Goal: Task Accomplishment & Management: Use online tool/utility

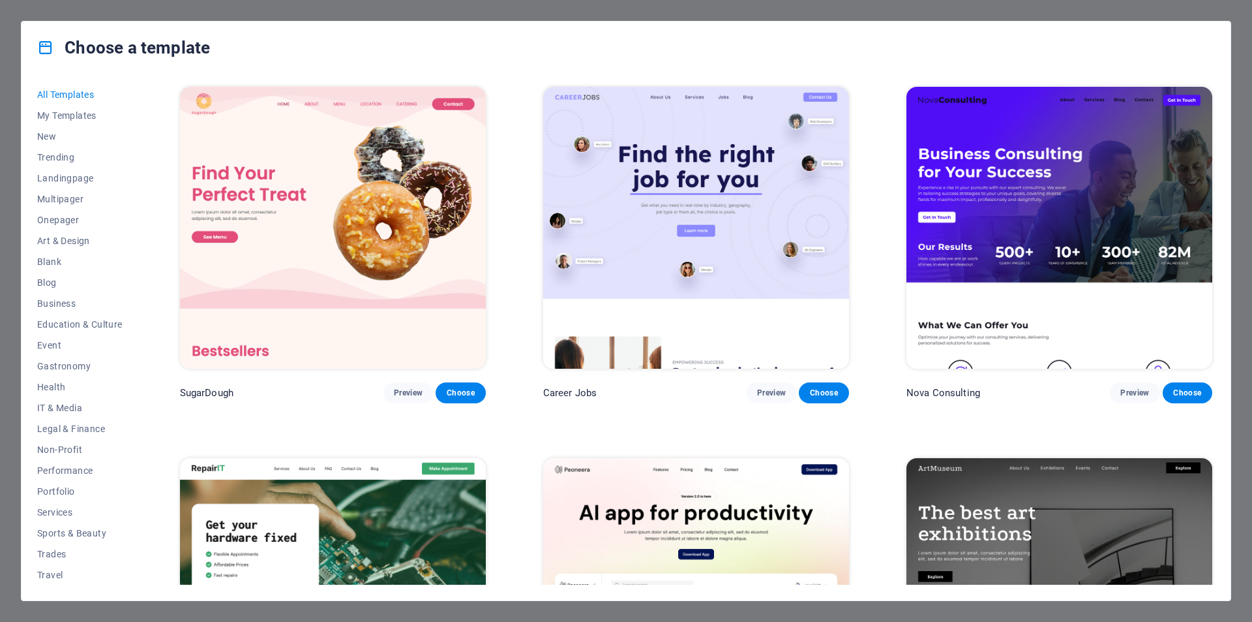
click at [18, 25] on div "Choose a template All Templates My Templates New Trending Landingpage Multipage…" at bounding box center [626, 311] width 1252 height 622
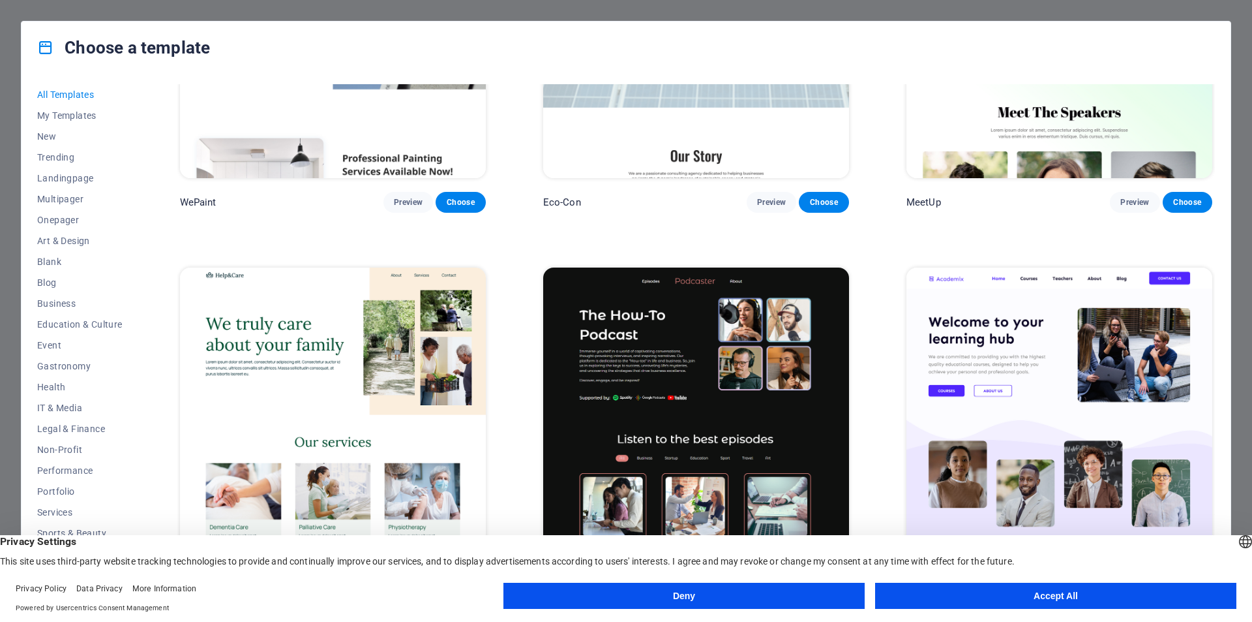
scroll to position [1306, 0]
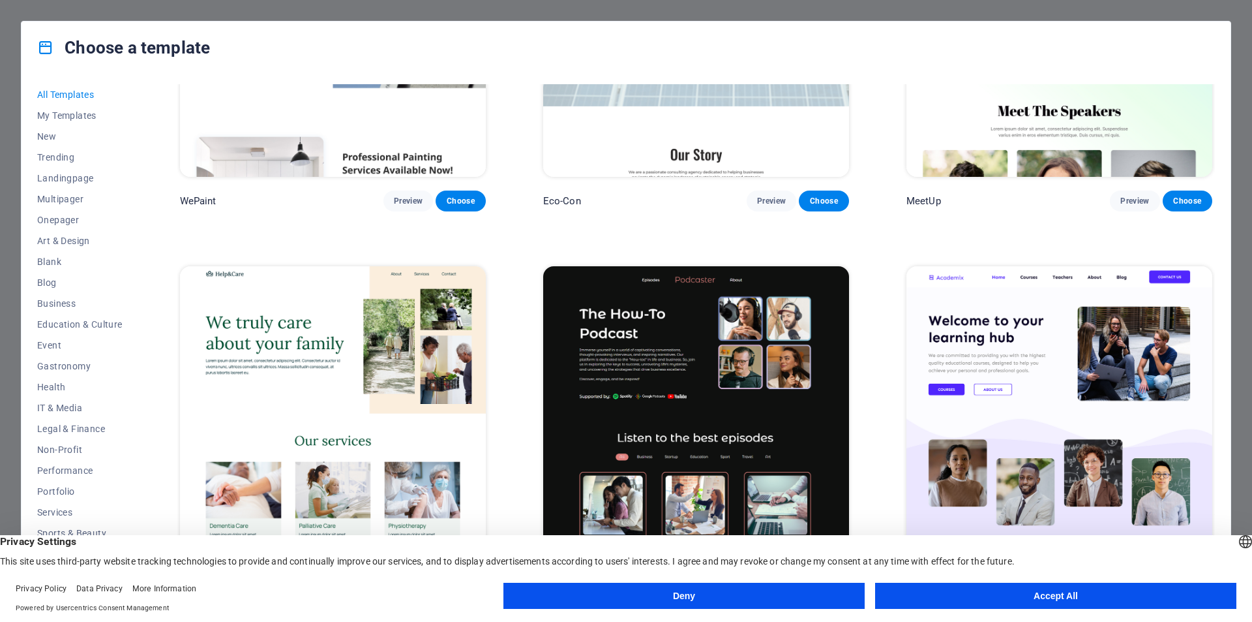
click at [1028, 598] on button "Accept All" at bounding box center [1055, 595] width 361 height 26
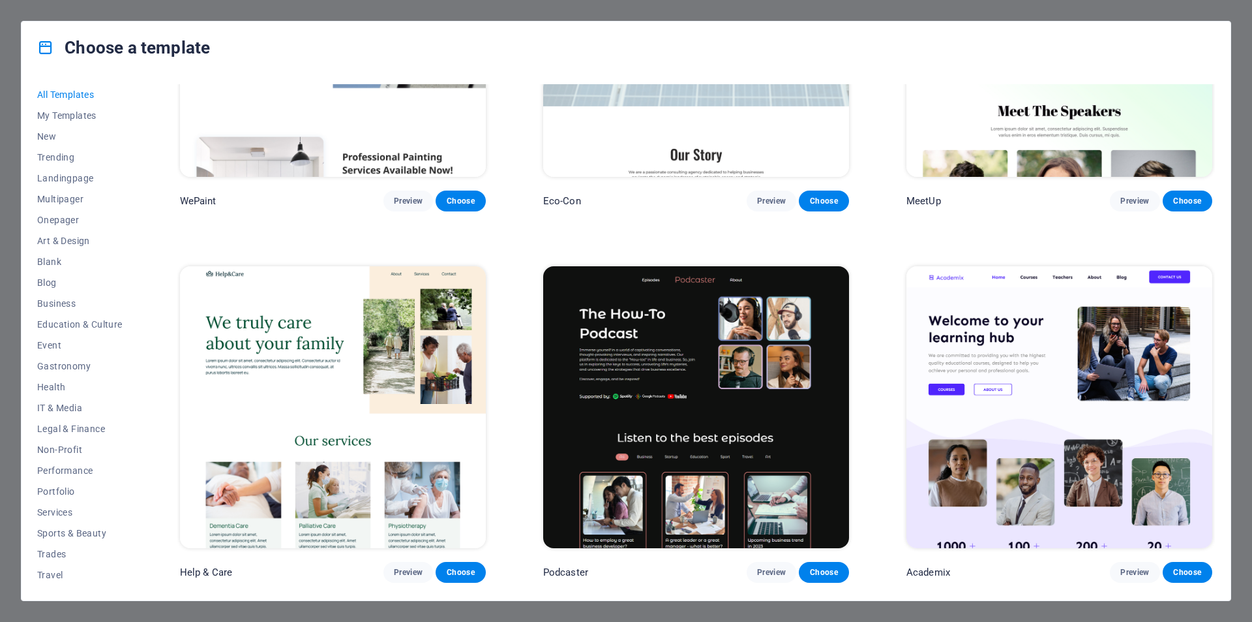
click at [39, 45] on icon at bounding box center [45, 47] width 17 height 17
click at [18, 26] on div "Choose a template All Templates My Templates New Trending Landingpage Multipage…" at bounding box center [626, 311] width 1252 height 622
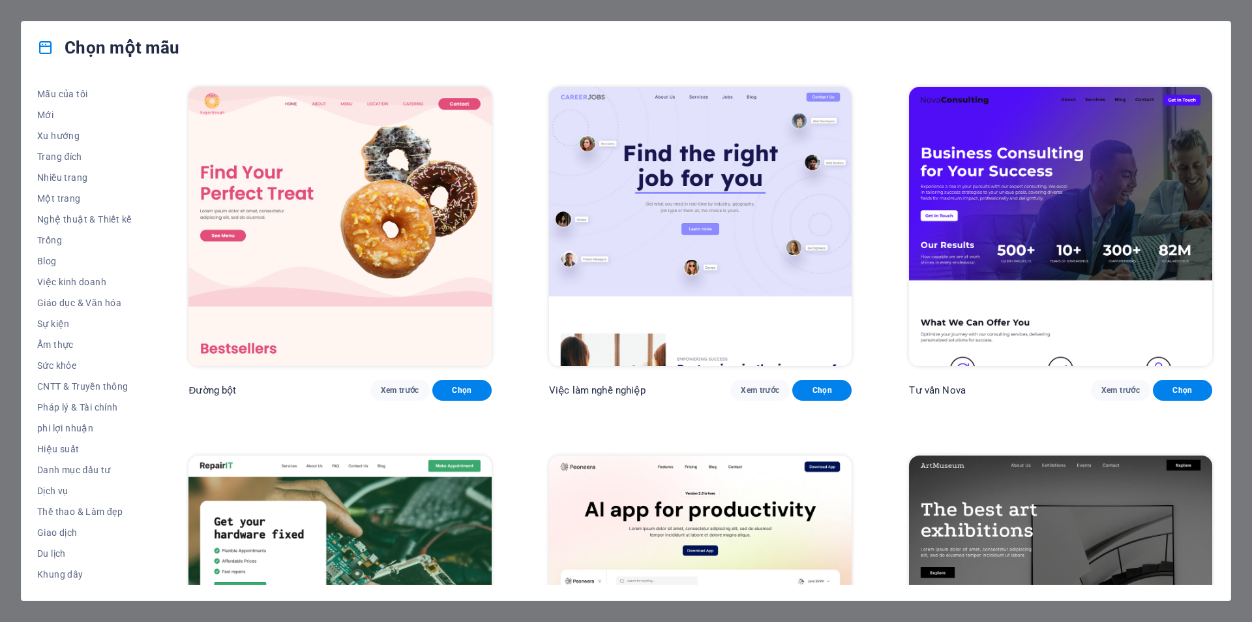
click at [19, 8] on div "Chọn một mẫu Tất cả các mẫu Mẫu của tôi Mới Xu hướng Trang đích Nhiều trang Một…" at bounding box center [626, 311] width 1252 height 622
